Goal: Task Accomplishment & Management: Complete application form

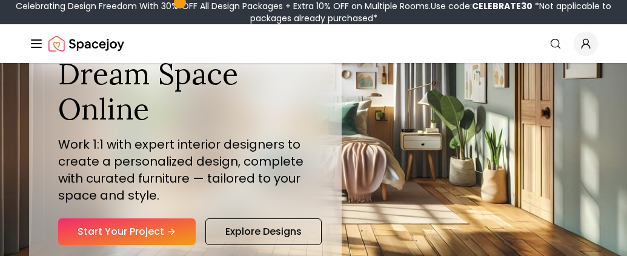
click at [168, 223] on link "Start Your Project" at bounding box center [126, 231] width 137 height 27
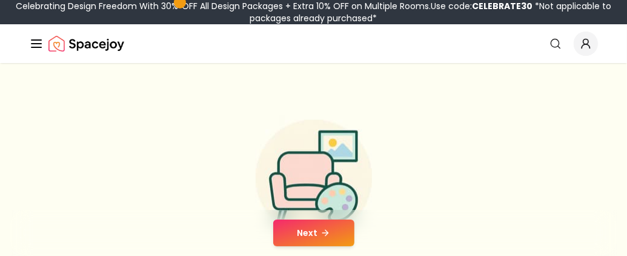
click at [299, 229] on button "Next" at bounding box center [313, 232] width 81 height 27
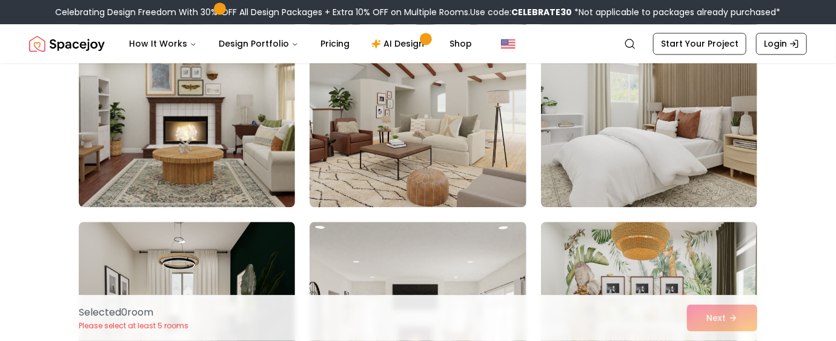
scroll to position [3693, 0]
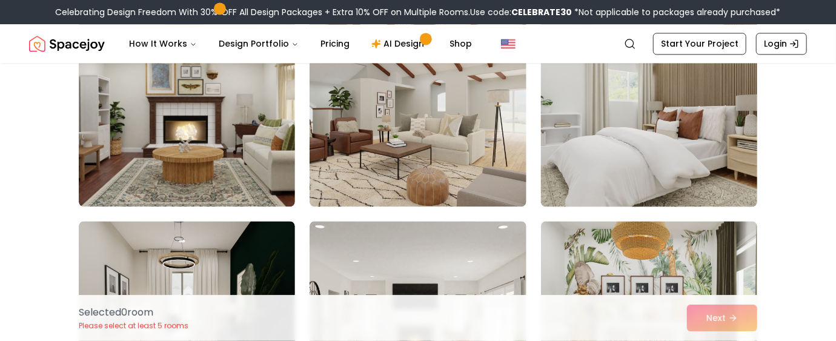
click at [626, 148] on img at bounding box center [648, 109] width 227 height 203
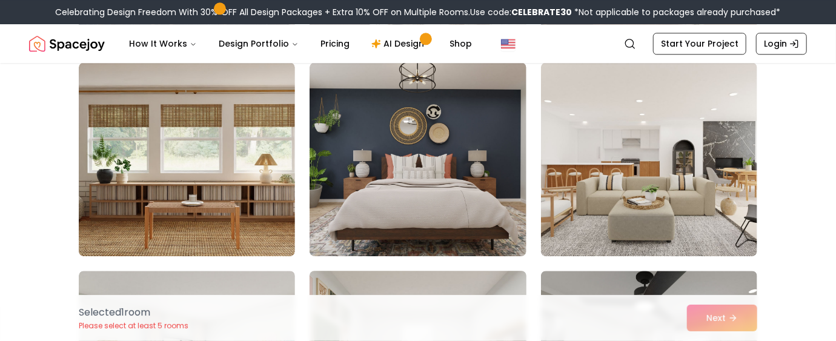
scroll to position [6327, 0]
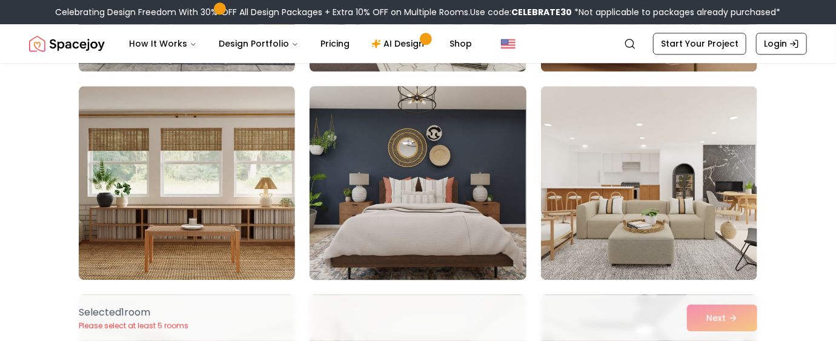
drag, startPoint x: 486, startPoint y: 188, endPoint x: 431, endPoint y: 201, distance: 56.5
click at [431, 201] on img at bounding box center [417, 182] width 227 height 203
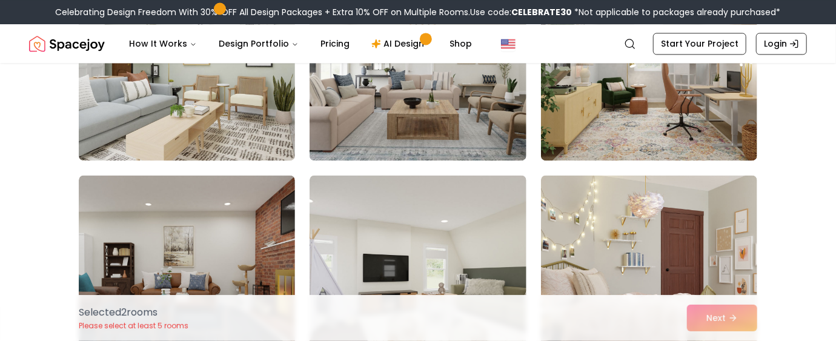
scroll to position [5870, 0]
